Goal: Navigation & Orientation: Go to known website

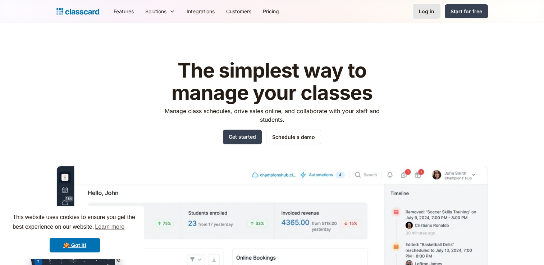
click at [420, 8] on div "Log in" at bounding box center [426, 12] width 15 height 8
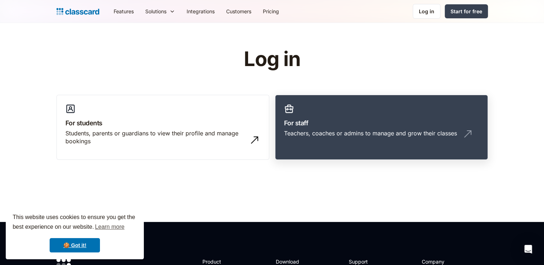
click at [346, 137] on div "Teachers, coaches or admins to manage and grow their classes" at bounding box center [381, 136] width 195 height 14
